Goal: Information Seeking & Learning: Learn about a topic

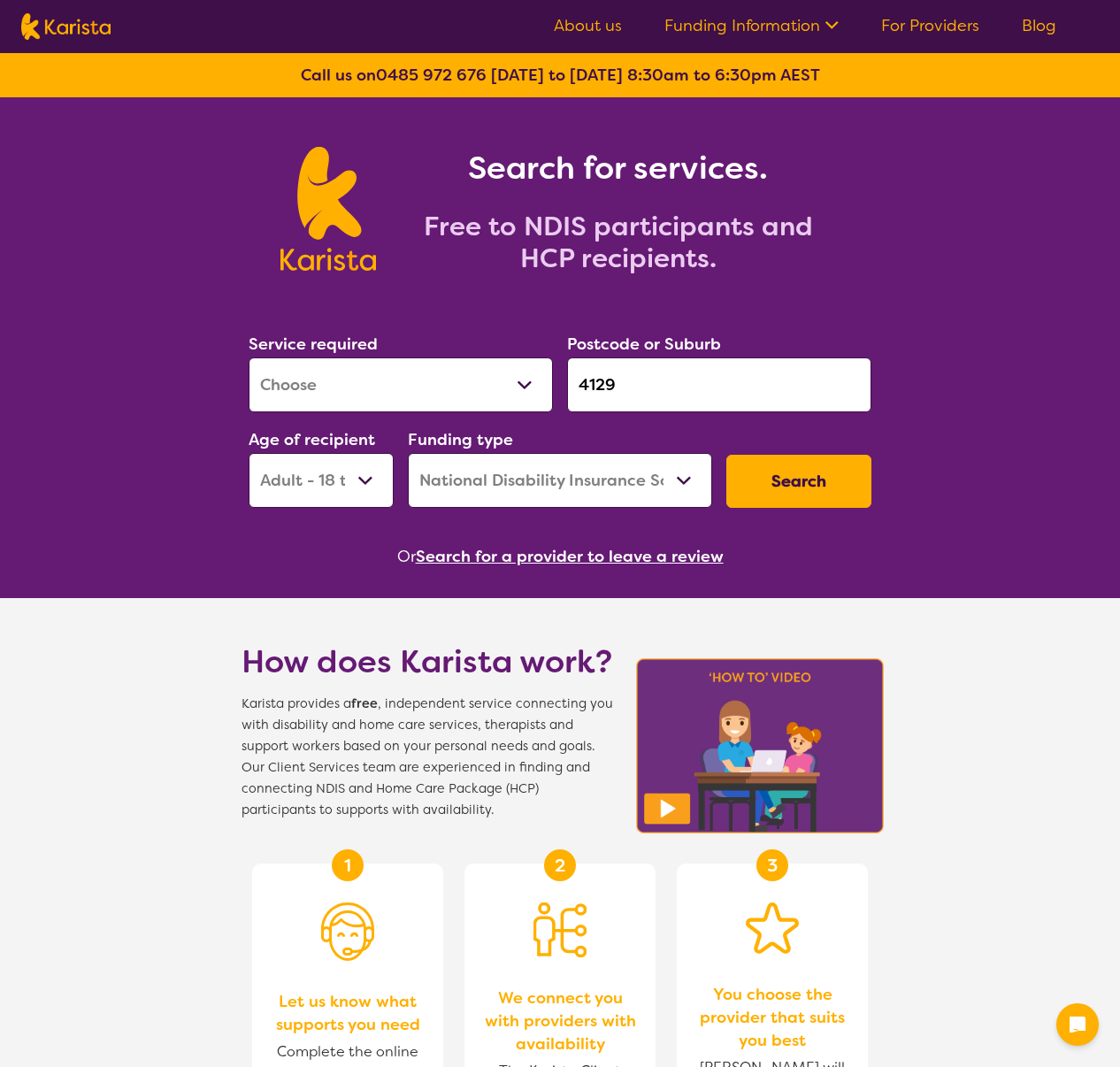
select select "[MEDICAL_DATA]"
select select "AD"
select select "NDIS"
click at [317, 381] on select "Allied Health Assistant Assessment ([MEDICAL_DATA] or [MEDICAL_DATA]) Behaviour…" at bounding box center [401, 385] width 305 height 55
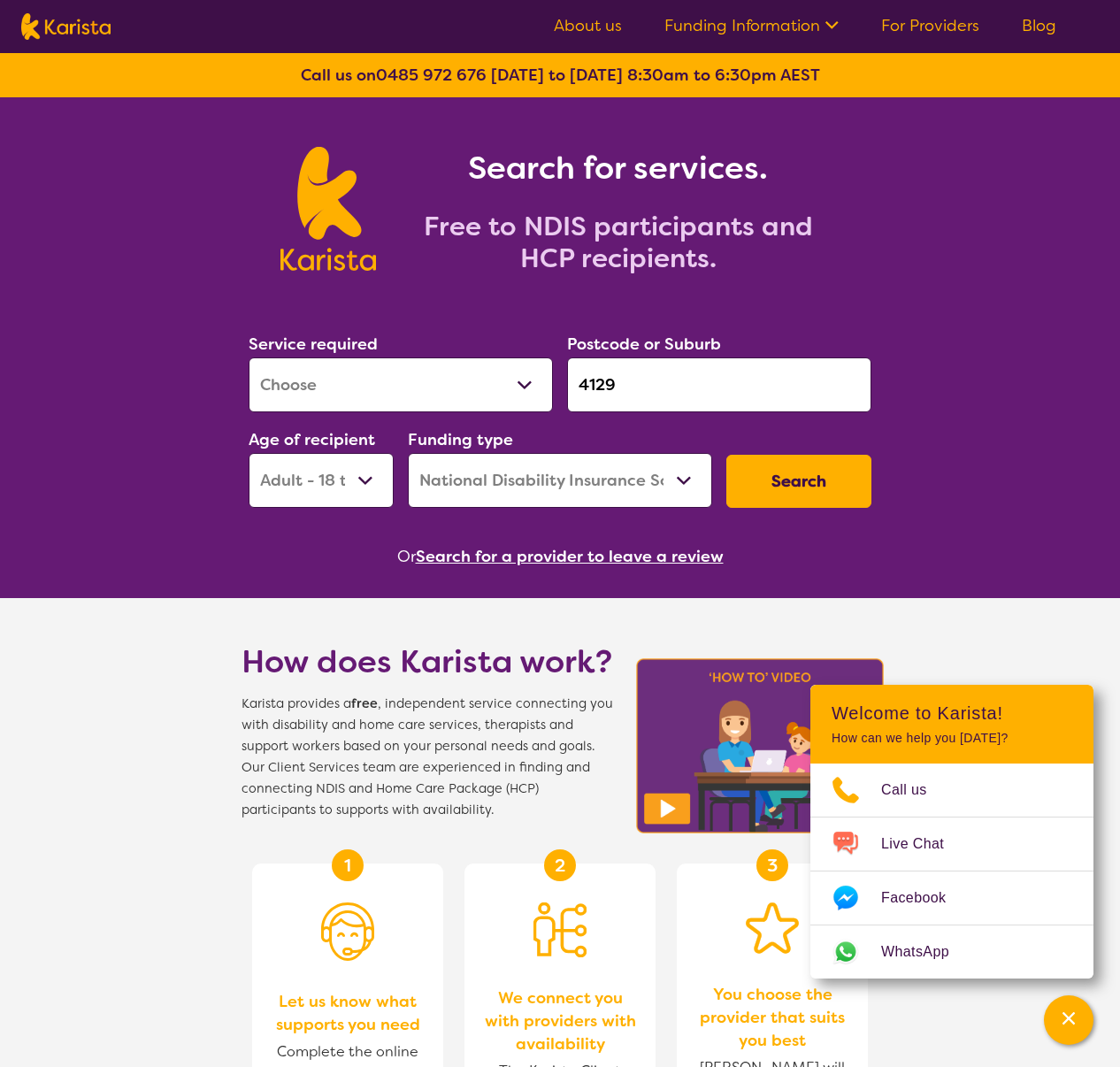
select select "NDIS Plan management"
click at [249, 357] on select "Allied Health Assistant Assessment ([MEDICAL_DATA] or [MEDICAL_DATA]) Behaviour…" at bounding box center [401, 385] width 305 height 55
click at [821, 483] on button "Search" at bounding box center [799, 481] width 145 height 53
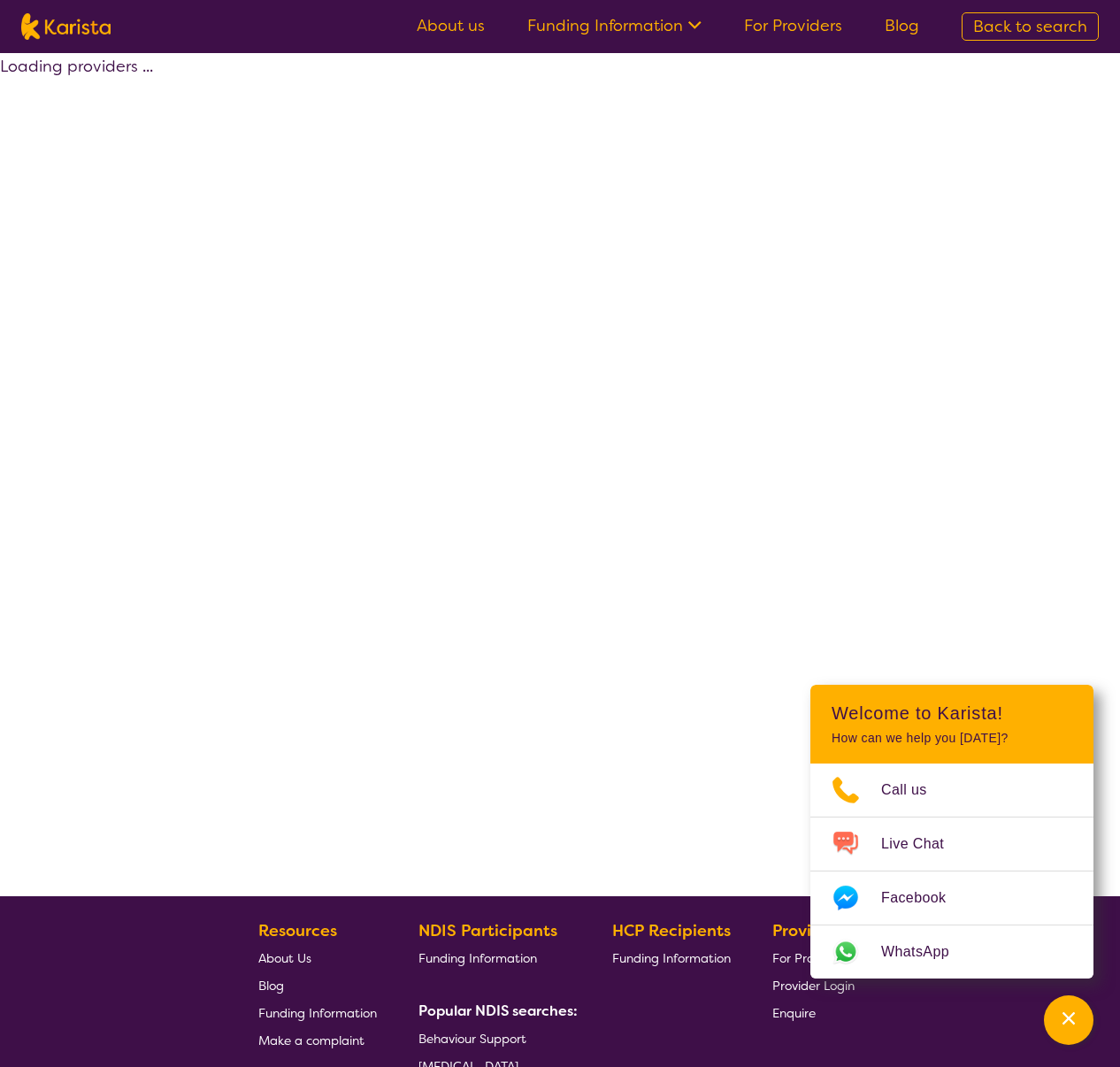
select select "by_score"
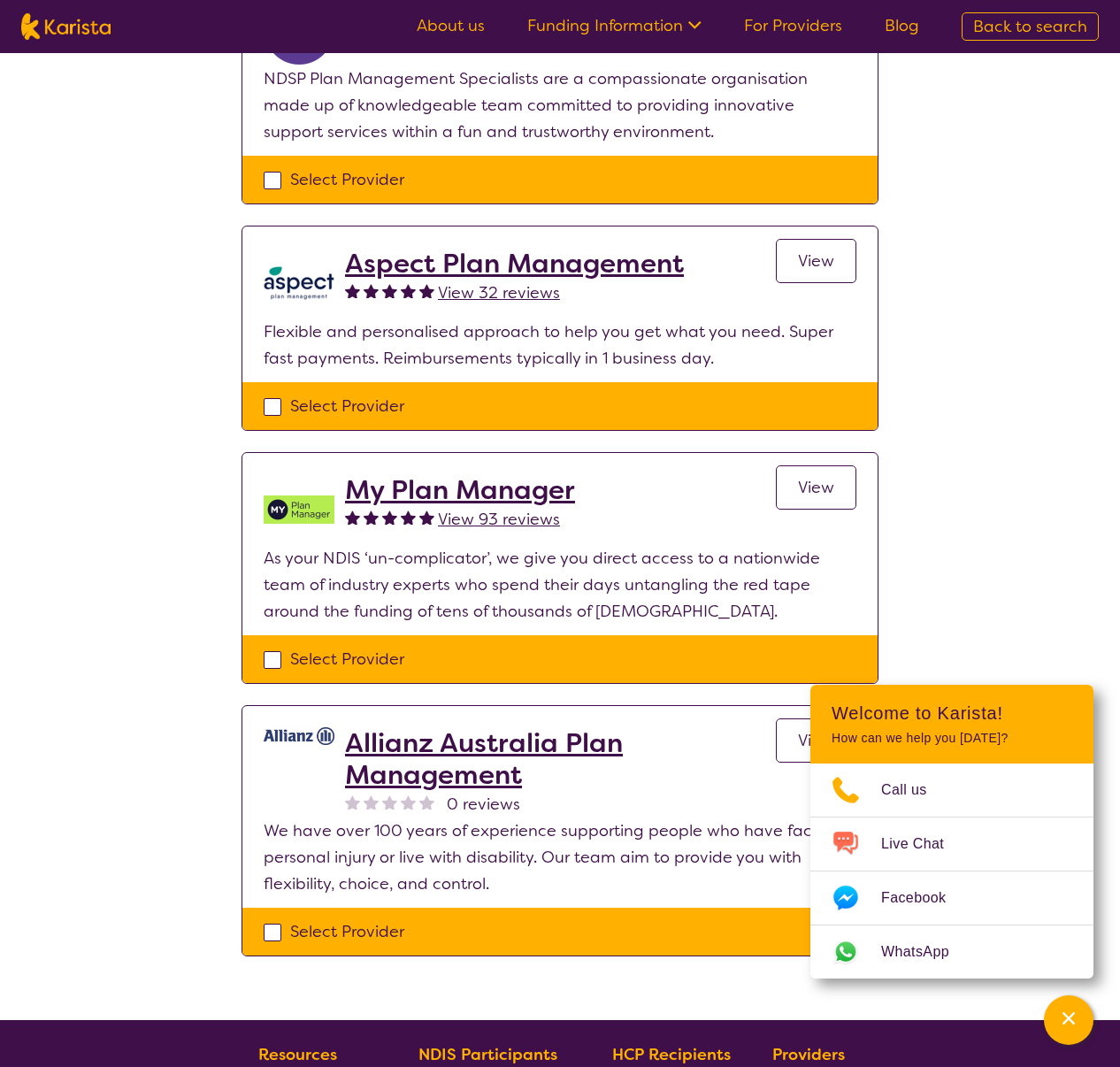
scroll to position [1350, 0]
